Goal: Task Accomplishment & Management: Manage account settings

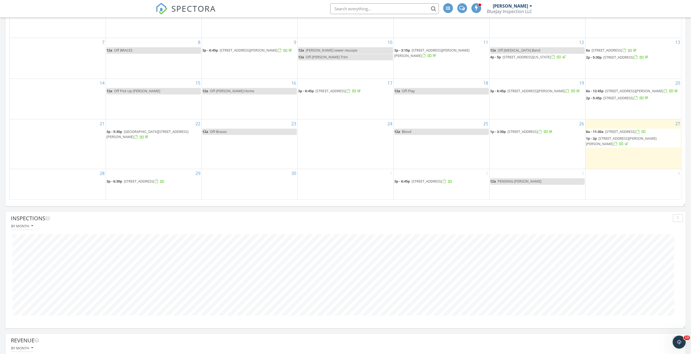
click at [636, 134] on span "621 Twinflower Dr, Cañon City 81212" at bounding box center [620, 131] width 30 height 5
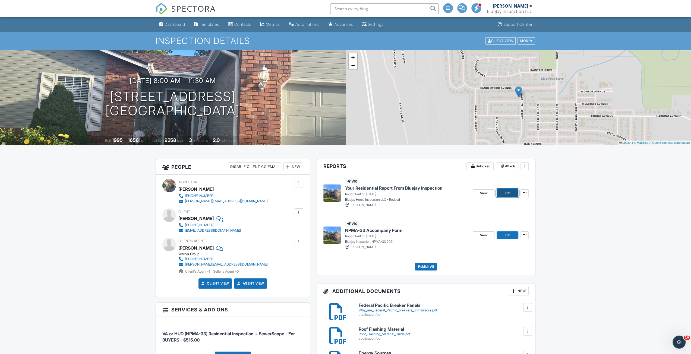
click at [508, 193] on span "Edit" at bounding box center [508, 193] width 6 height 5
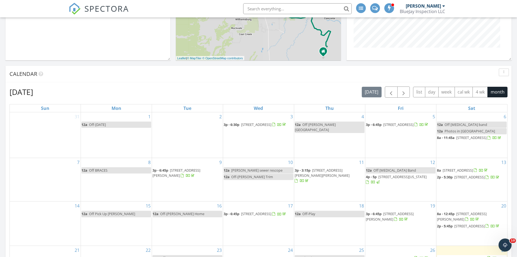
scroll to position [299, 0]
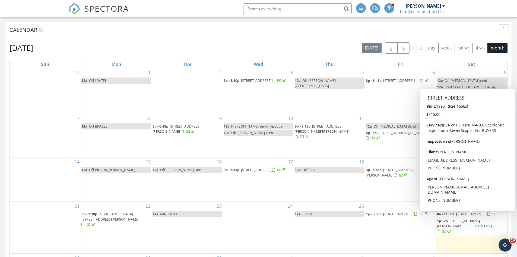
click at [463, 216] on span "621 Twinflower Dr, Cañon City 81212" at bounding box center [471, 213] width 30 height 5
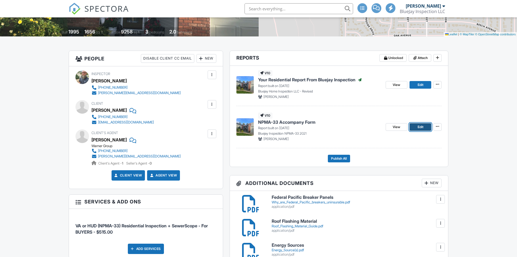
click at [419, 130] on link "Edit" at bounding box center [421, 127] width 22 height 8
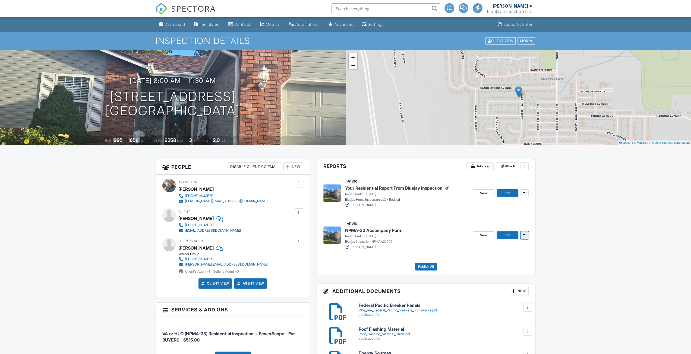
click at [523, 235] on icon at bounding box center [524, 235] width 3 height 4
click at [423, 267] on span "Publish All" at bounding box center [426, 266] width 16 height 5
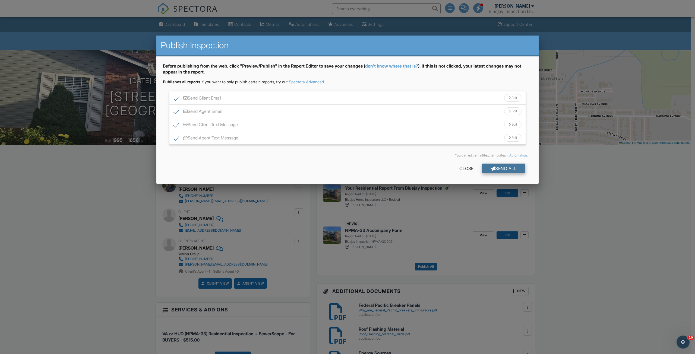
click at [498, 170] on div "Send All" at bounding box center [503, 169] width 43 height 10
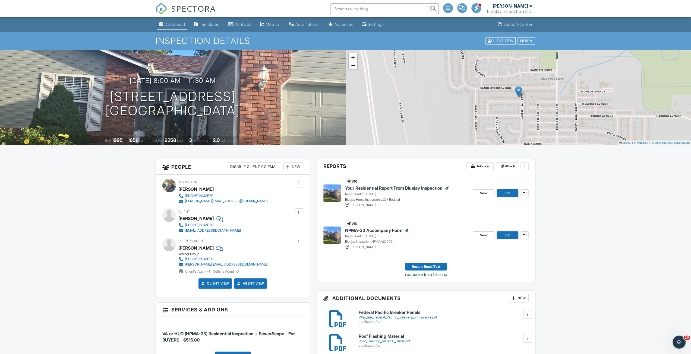
click at [177, 23] on div "Dashboard" at bounding box center [175, 24] width 21 height 5
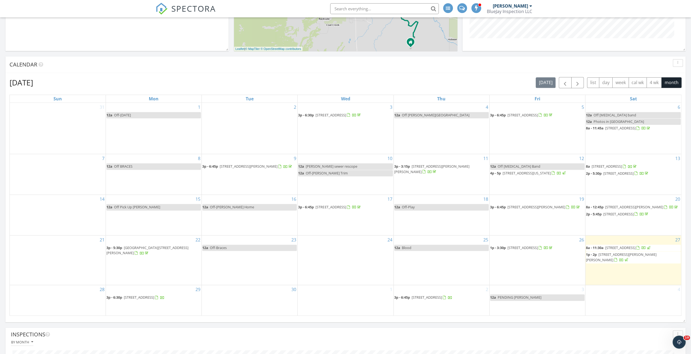
scroll to position [299, 0]
